Goal: Navigation & Orientation: Find specific page/section

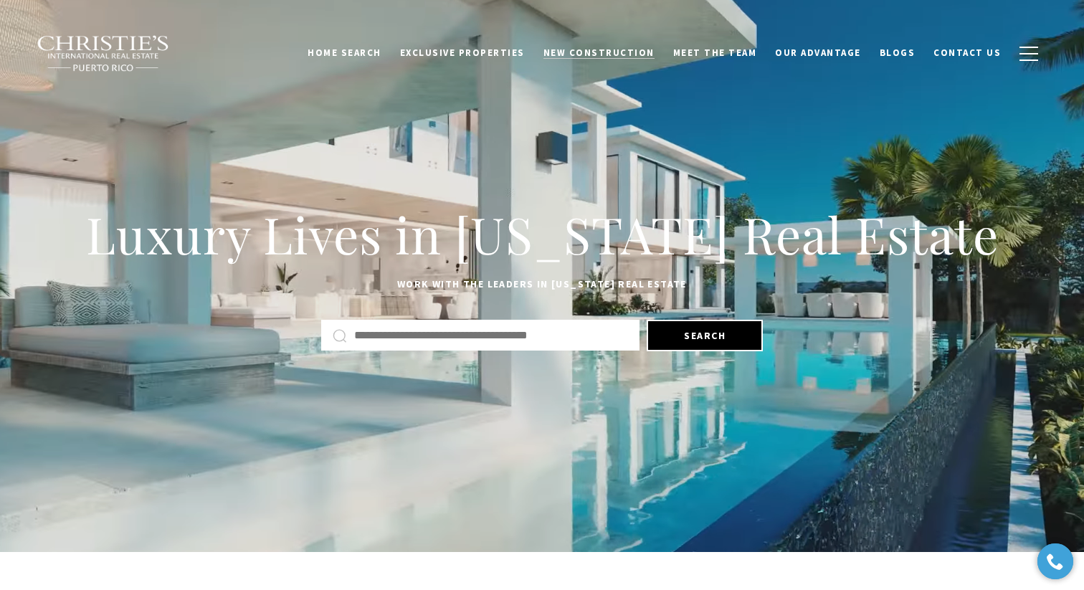
click at [629, 48] on span "New Construction" at bounding box center [598, 53] width 111 height 12
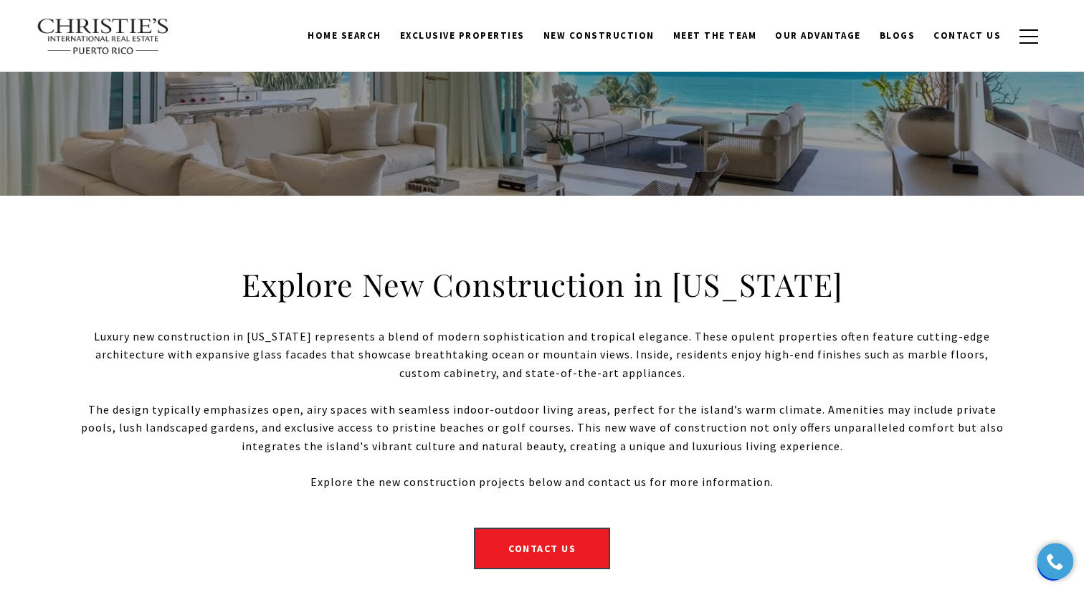
scroll to position [176, 0]
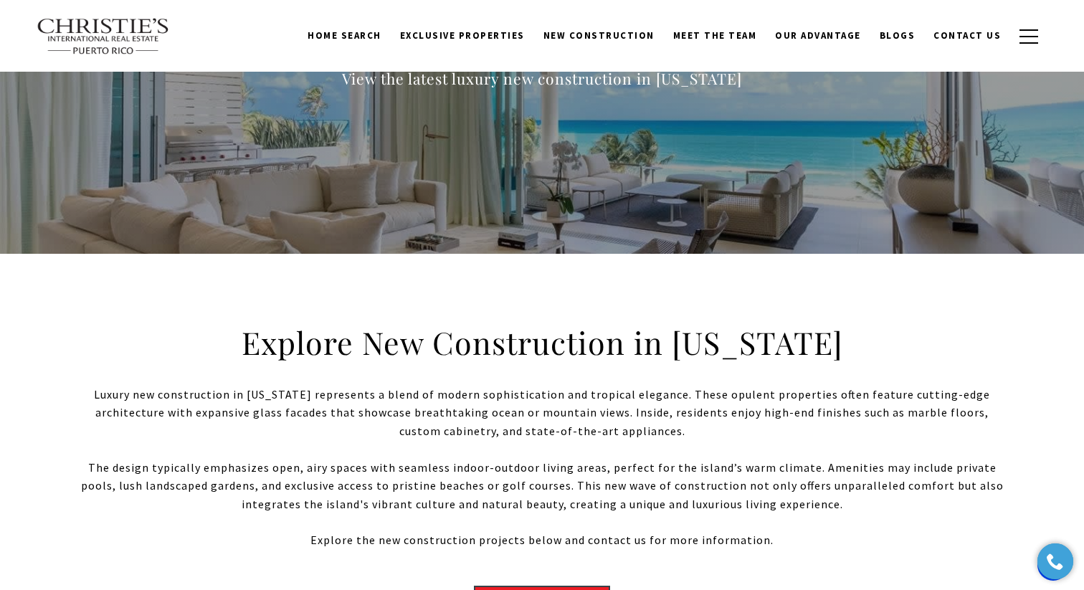
click at [111, 22] on img at bounding box center [103, 36] width 133 height 37
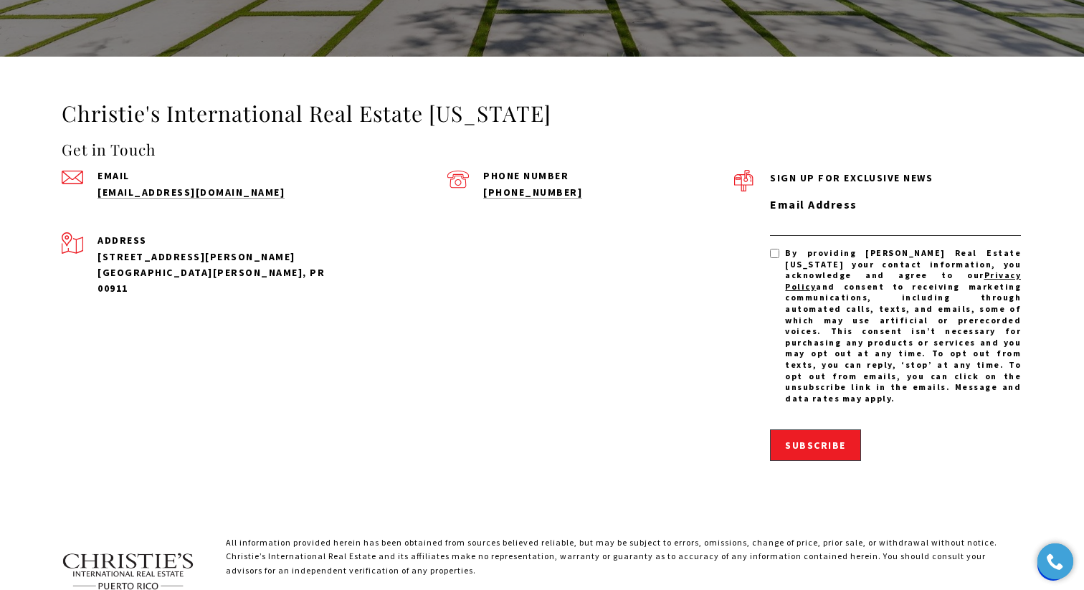
scroll to position [4546, 0]
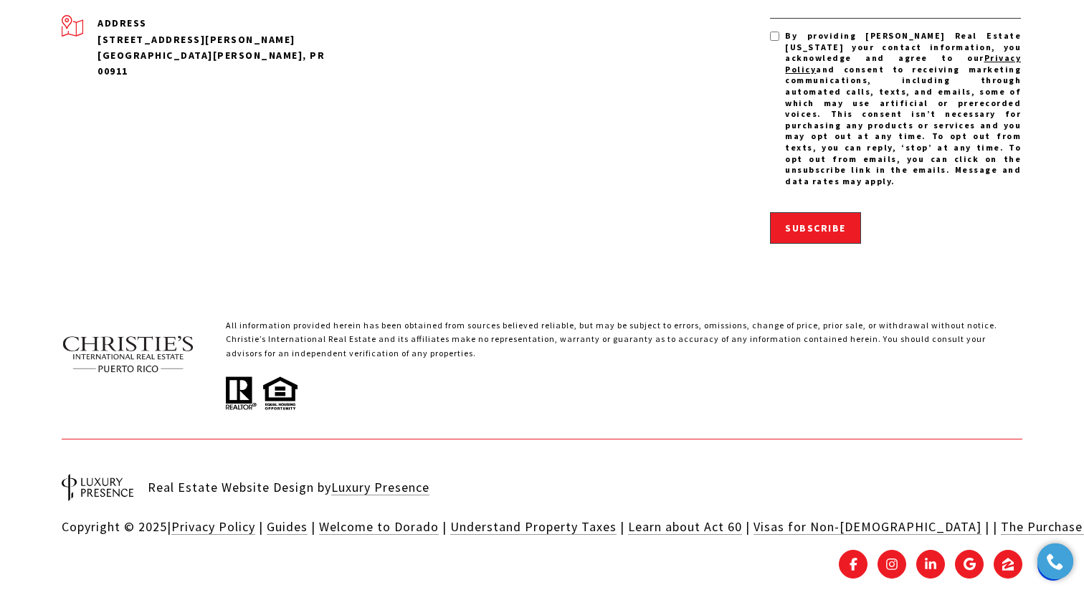
drag, startPoint x: 468, startPoint y: 452, endPoint x: 324, endPoint y: 453, distance: 144.1
click at [324, 472] on div "Real Estate Website Design by Luxury Presence" at bounding box center [542, 488] width 982 height 32
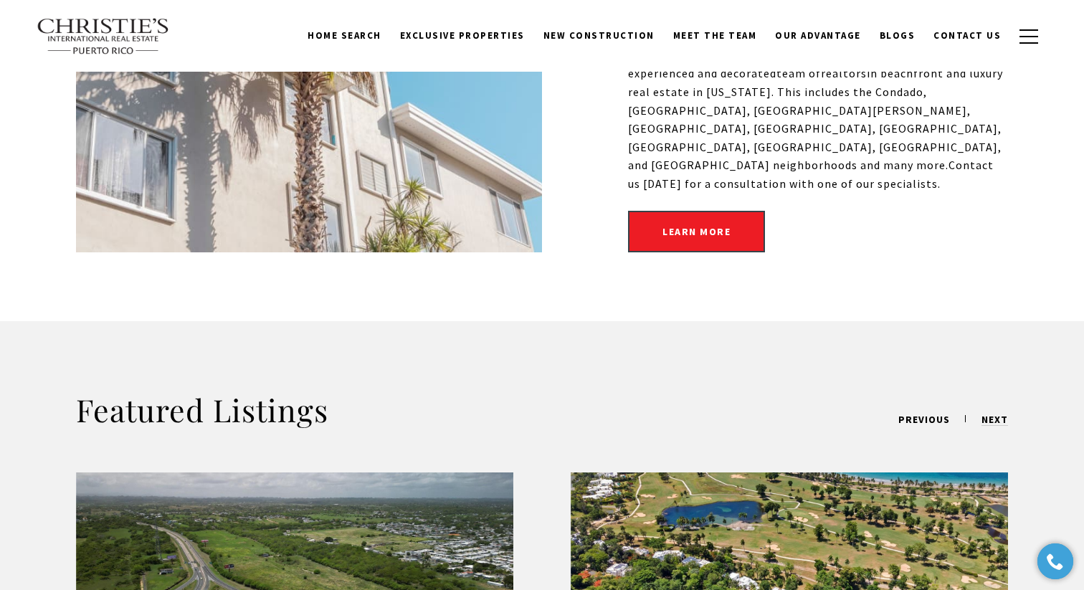
scroll to position [0, 0]
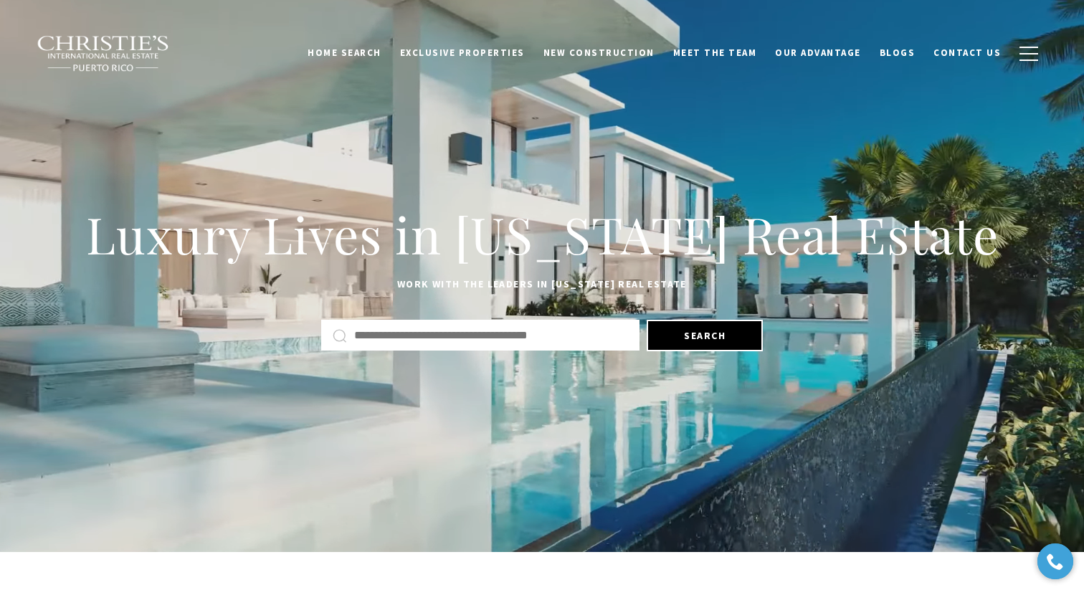
click at [377, 34] on div "Home Search Dorado Beach Rio Grande Humacao Coastal San Juan Guaynabo Puerto Ri…" at bounding box center [542, 53] width 1011 height 52
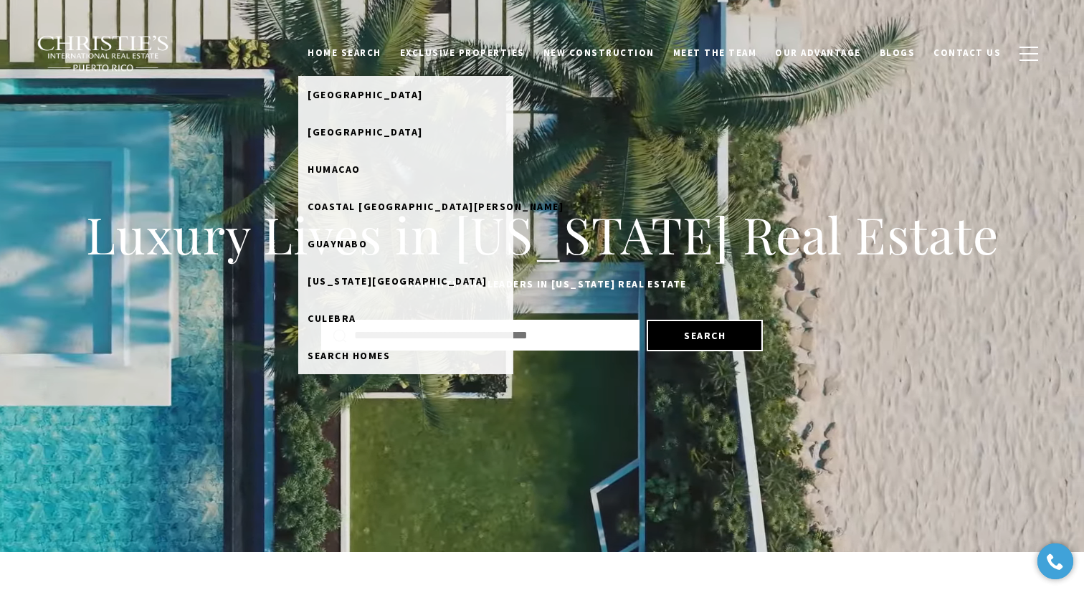
click at [372, 43] on link "Home Search" at bounding box center [344, 52] width 92 height 27
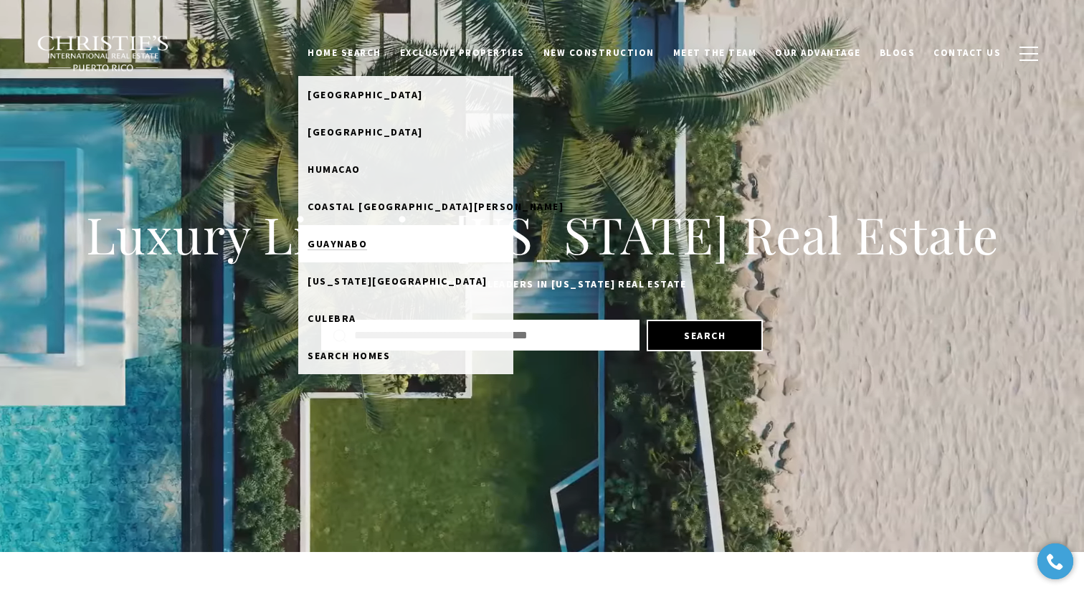
click at [366, 240] on span "Guaynabo" at bounding box center [337, 243] width 59 height 13
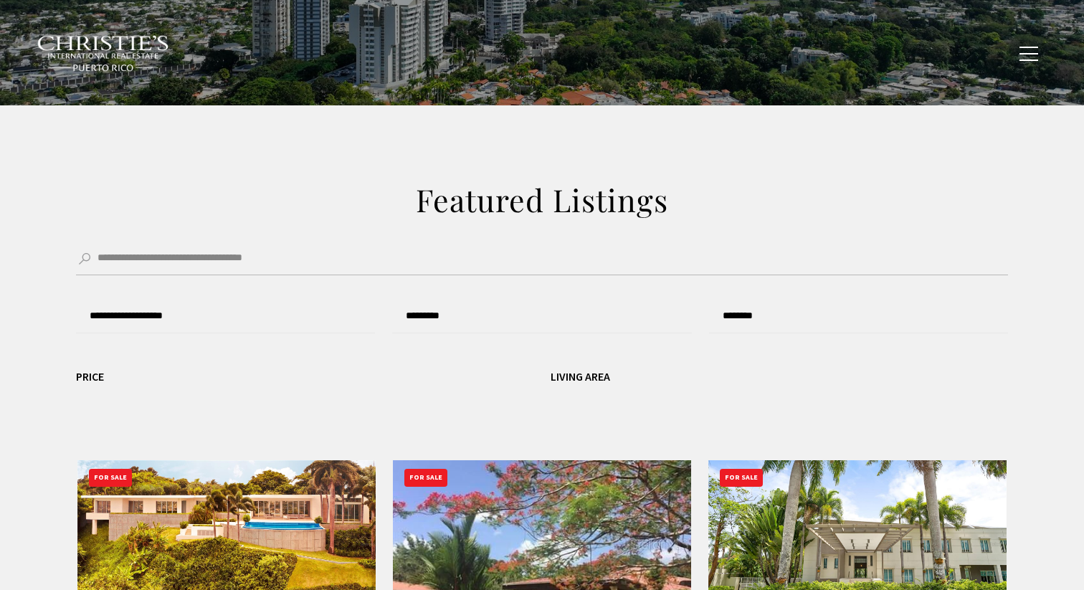
type input "**********"
type input "*********"
